Goal: Information Seeking & Learning: Learn about a topic

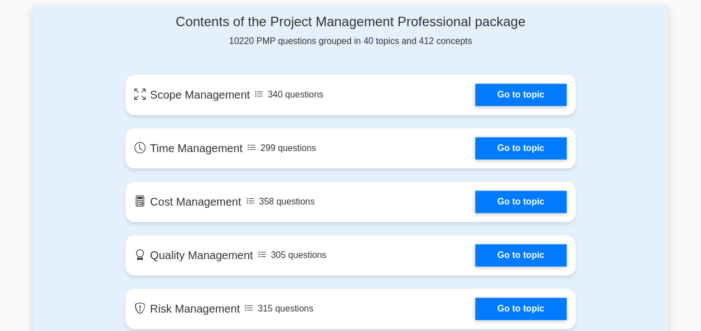
scroll to position [589, 0]
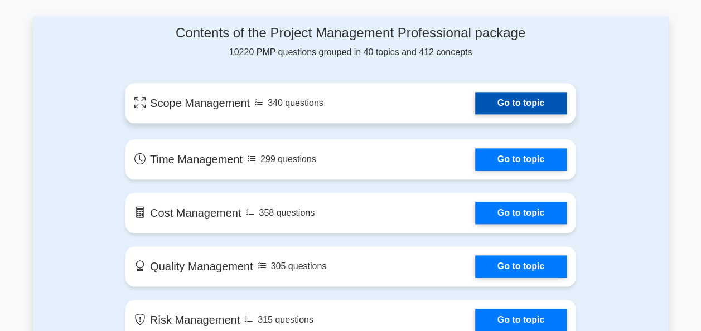
click at [535, 98] on link "Go to topic" at bounding box center [521, 103] width 92 height 22
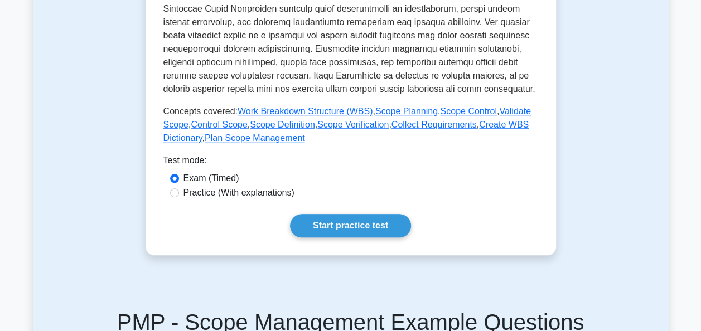
scroll to position [429, 0]
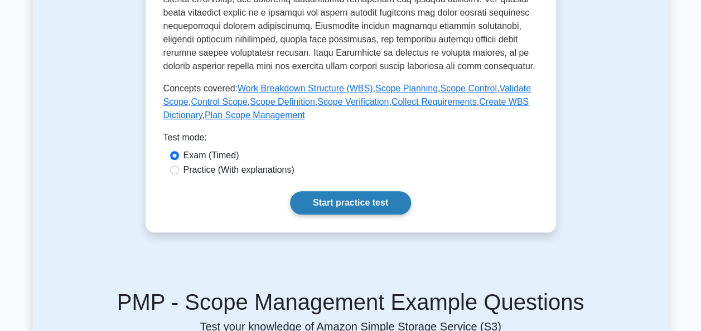
click at [348, 212] on link "Start practice test" at bounding box center [350, 202] width 121 height 23
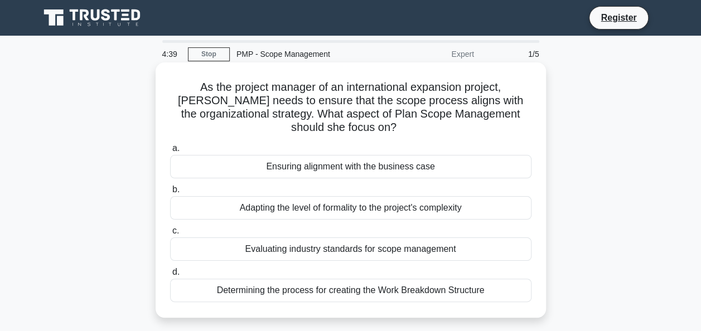
click at [319, 171] on div "Ensuring alignment with the business case" at bounding box center [351, 166] width 362 height 23
click at [170, 152] on input "a. Ensuring alignment with the business case" at bounding box center [170, 148] width 0 height 7
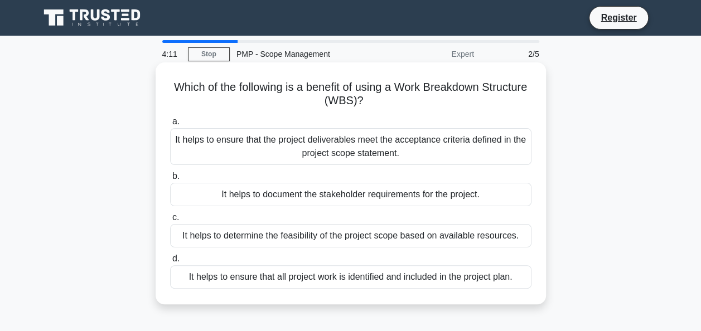
click at [399, 282] on div "It helps to ensure that all project work is identified and included in the proj…" at bounding box center [351, 277] width 362 height 23
click at [170, 263] on input "d. It helps to ensure that all project work is identified and included in the p…" at bounding box center [170, 259] width 0 height 7
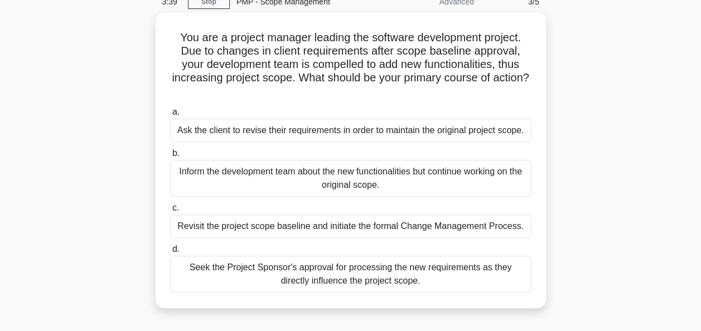
scroll to position [53, 0]
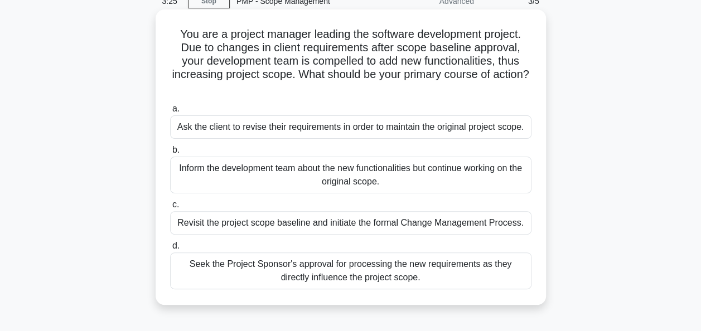
click at [325, 228] on div "Revisit the project scope baseline and initiate the formal Change Management Pr…" at bounding box center [351, 223] width 362 height 23
click at [170, 209] on input "c. Revisit the project scope baseline and initiate the formal Change Management…" at bounding box center [170, 204] width 0 height 7
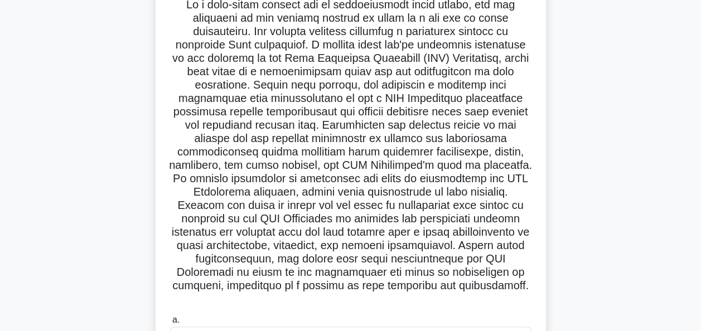
scroll to position [86, 0]
click at [325, 228] on h5 ".spinner_0XTQ{transform-origin:center;animation:spinner_y6GP .75s linear infini…" at bounding box center [351, 151] width 364 height 309
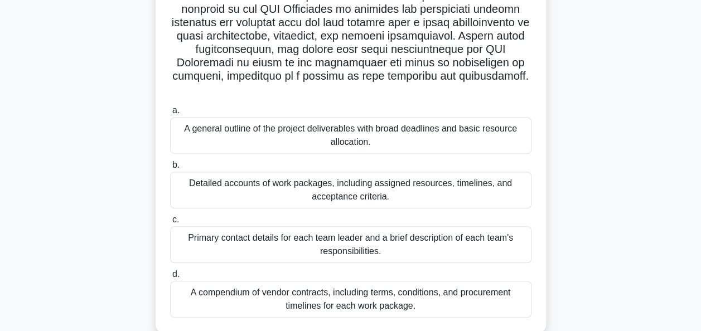
scroll to position [298, 0]
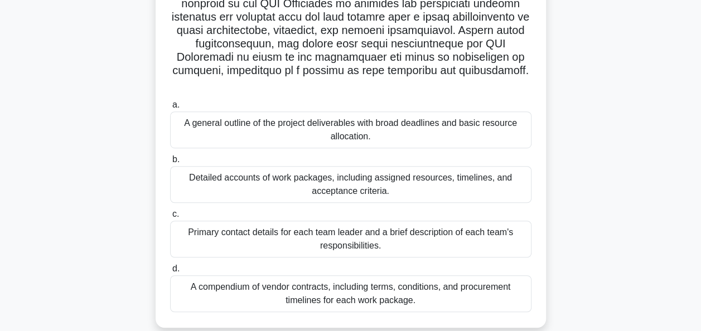
click at [381, 182] on div "Detailed accounts of work packages, including assigned resources, timelines, an…" at bounding box center [351, 184] width 362 height 37
click at [170, 164] on input "b. Detailed accounts of work packages, including assigned resources, timelines,…" at bounding box center [170, 159] width 0 height 7
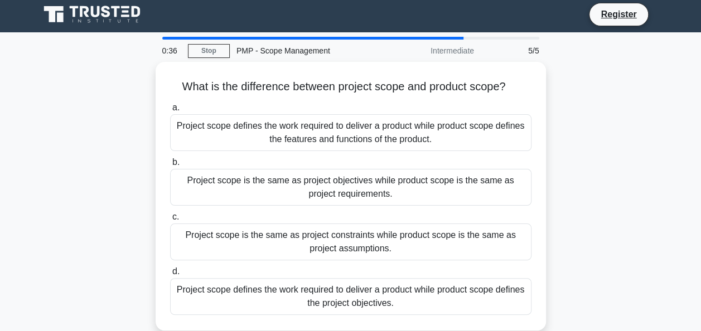
scroll to position [0, 0]
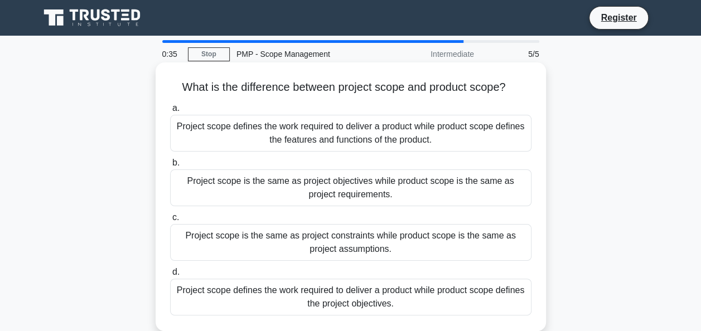
click at [421, 133] on div "Project scope defines the work required to deliver a product while product scop…" at bounding box center [351, 133] width 362 height 37
click at [170, 112] on input "a. Project scope defines the work required to deliver a product while product s…" at bounding box center [170, 108] width 0 height 7
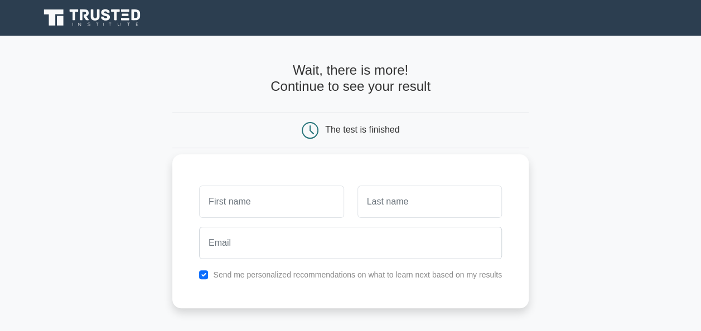
click at [295, 195] on input "text" at bounding box center [271, 202] width 145 height 32
type input "Pierre"
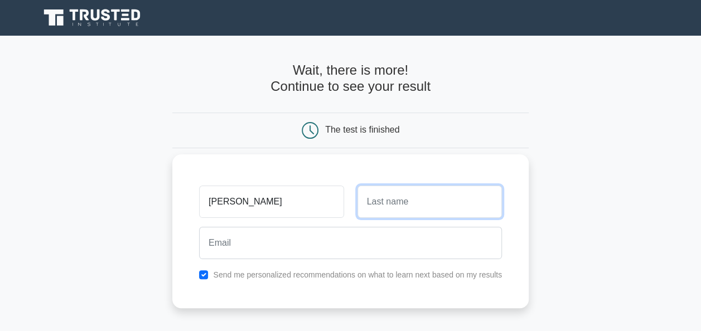
type input "DIOUF"
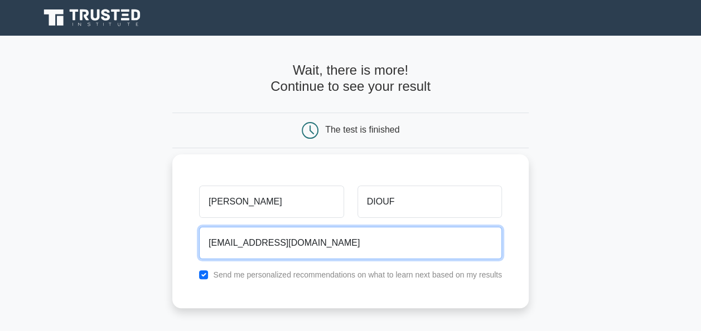
click at [243, 244] on input "pierrepro.diouf@gmail.com" at bounding box center [350, 243] width 303 height 32
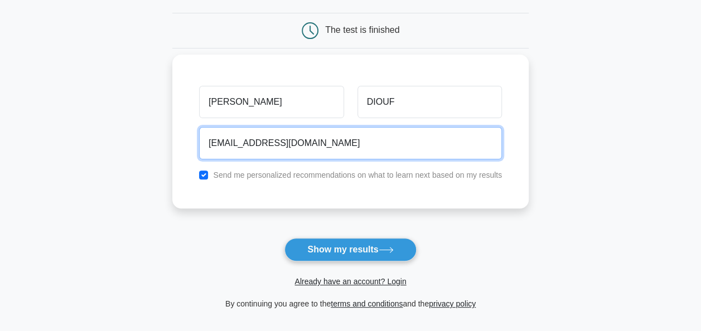
scroll to position [100, 0]
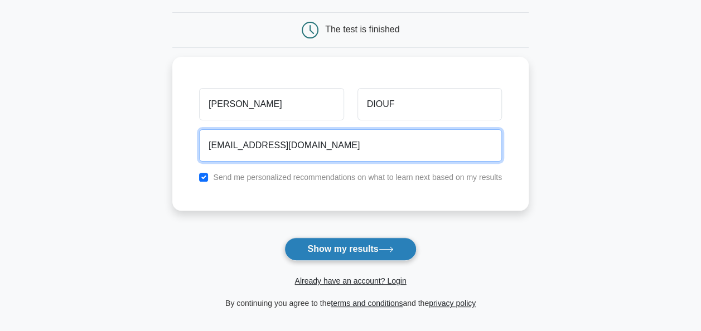
type input "pierrediouf94@gmail.com"
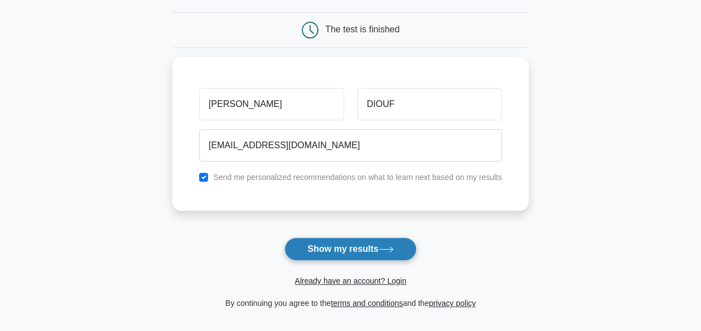
click at [352, 252] on button "Show my results" at bounding box center [351, 249] width 132 height 23
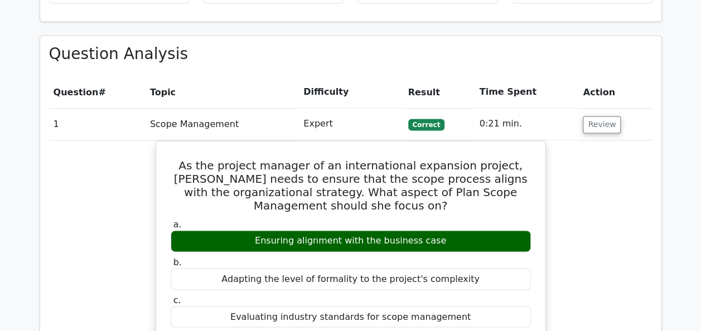
scroll to position [805, 0]
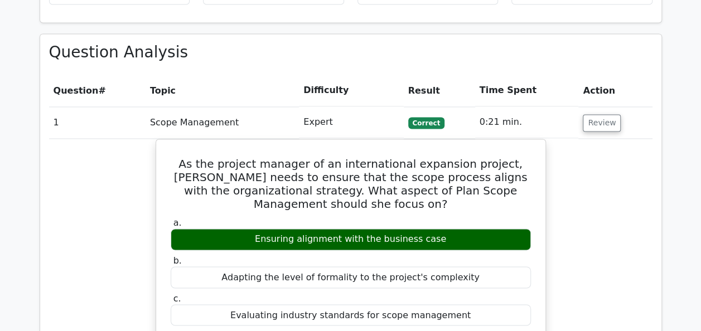
click at [169, 107] on td "Scope Management" at bounding box center [222, 123] width 153 height 32
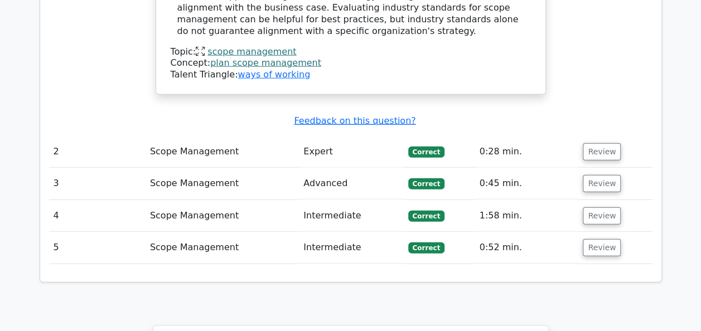
scroll to position [1405, 0]
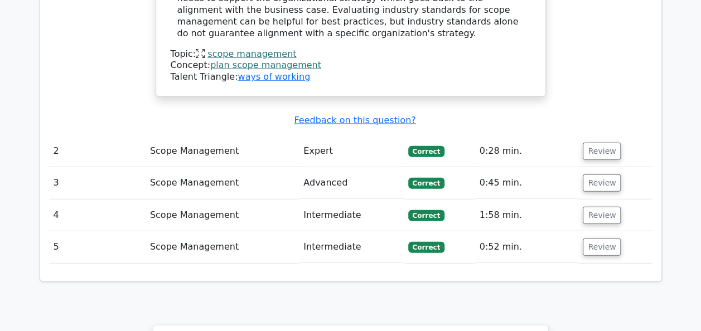
click at [320, 167] on td "Advanced" at bounding box center [351, 183] width 104 height 32
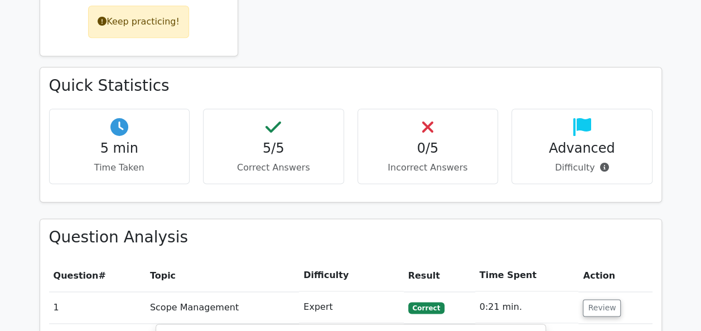
scroll to position [622, 0]
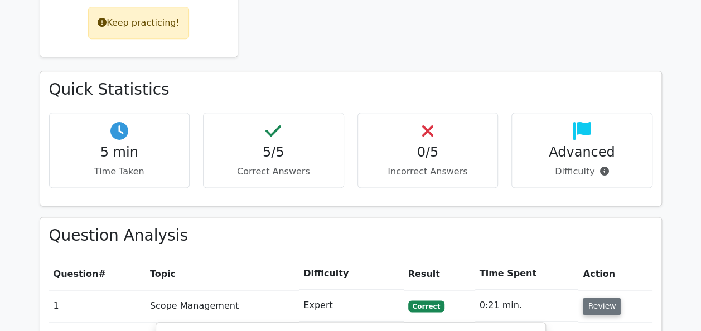
click at [594, 298] on button "Review" at bounding box center [602, 306] width 38 height 17
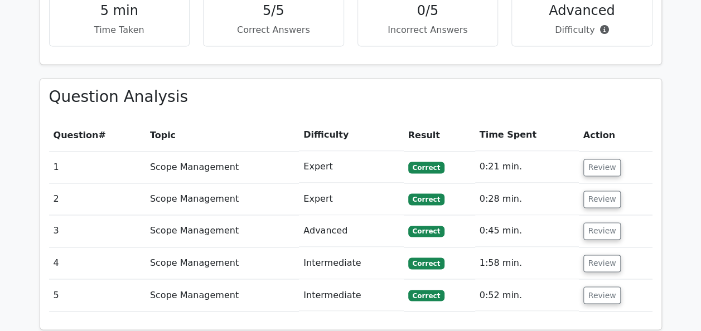
scroll to position [763, 0]
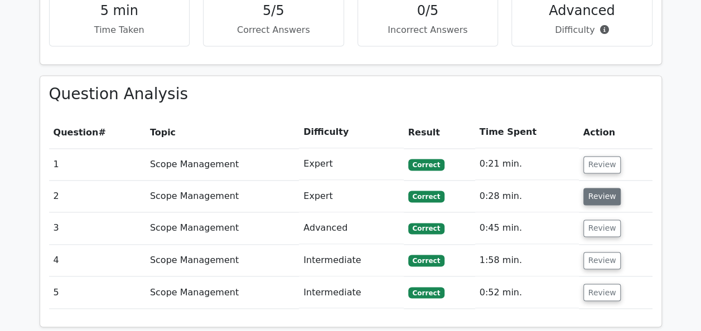
click at [603, 188] on button "Review" at bounding box center [603, 196] width 38 height 17
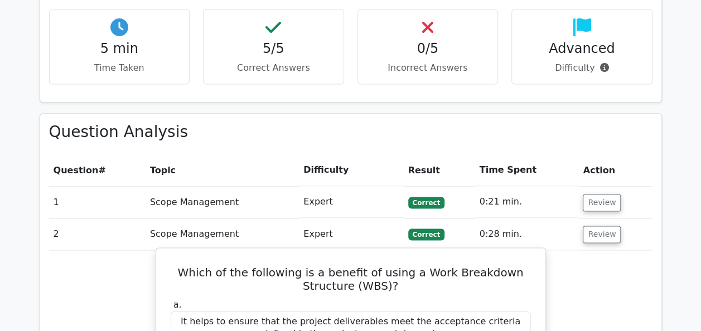
scroll to position [725, 0]
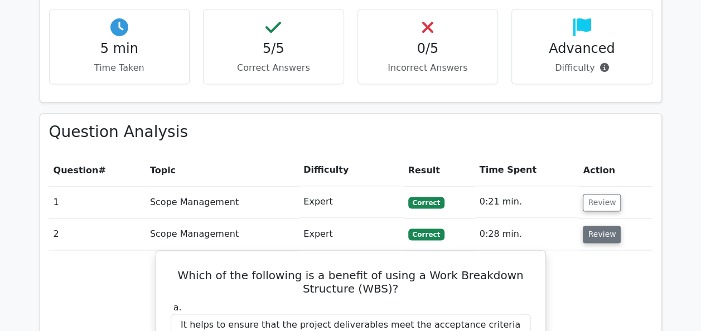
click at [597, 226] on button "Review" at bounding box center [602, 234] width 38 height 17
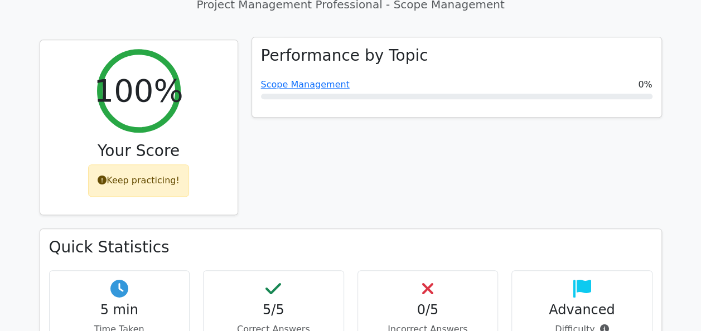
scroll to position [454, 0]
